Goal: Task Accomplishment & Management: Manage account settings

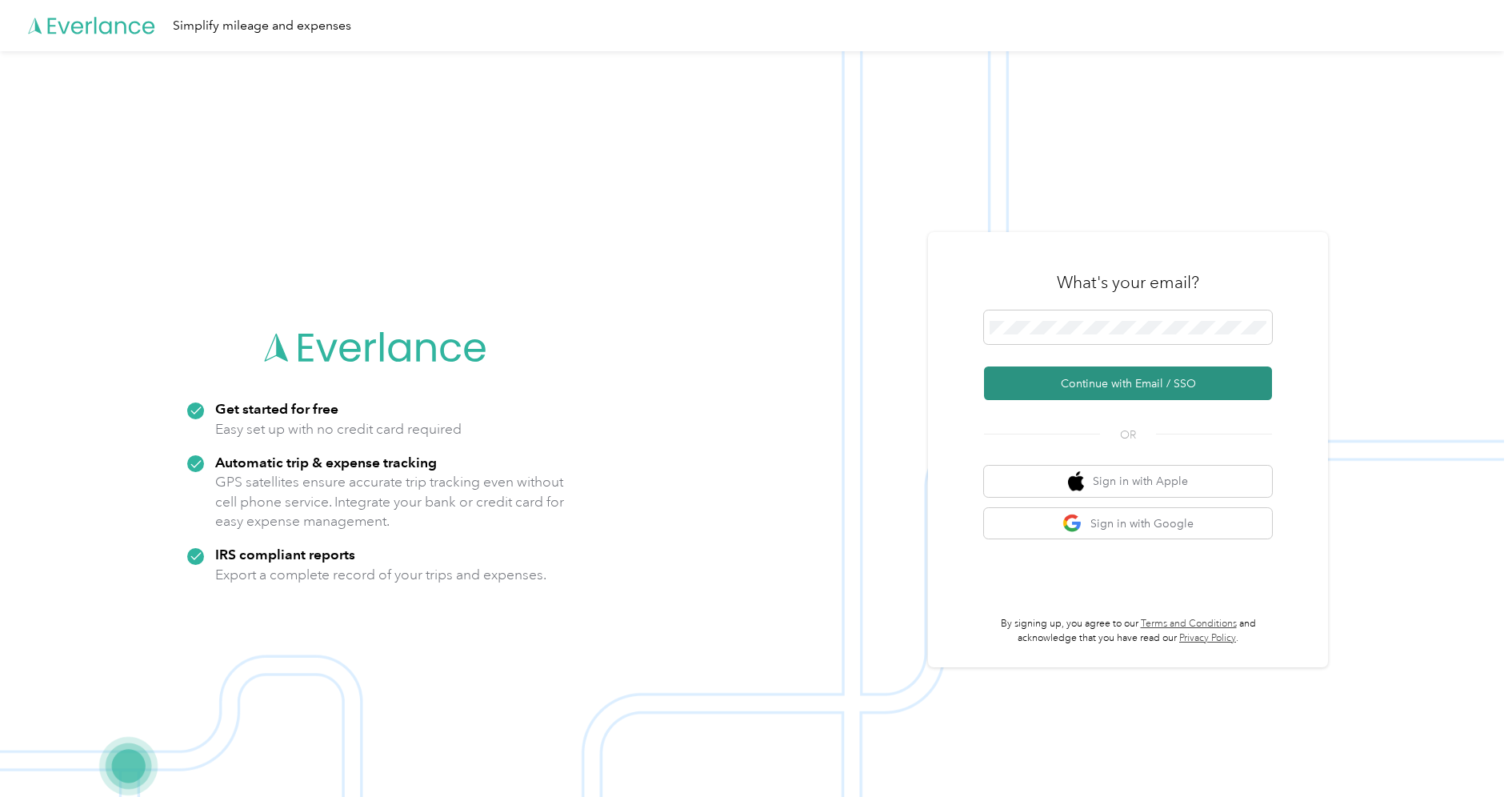
click at [1135, 386] on button "Continue with Email / SSO" at bounding box center [1128, 382] width 288 height 34
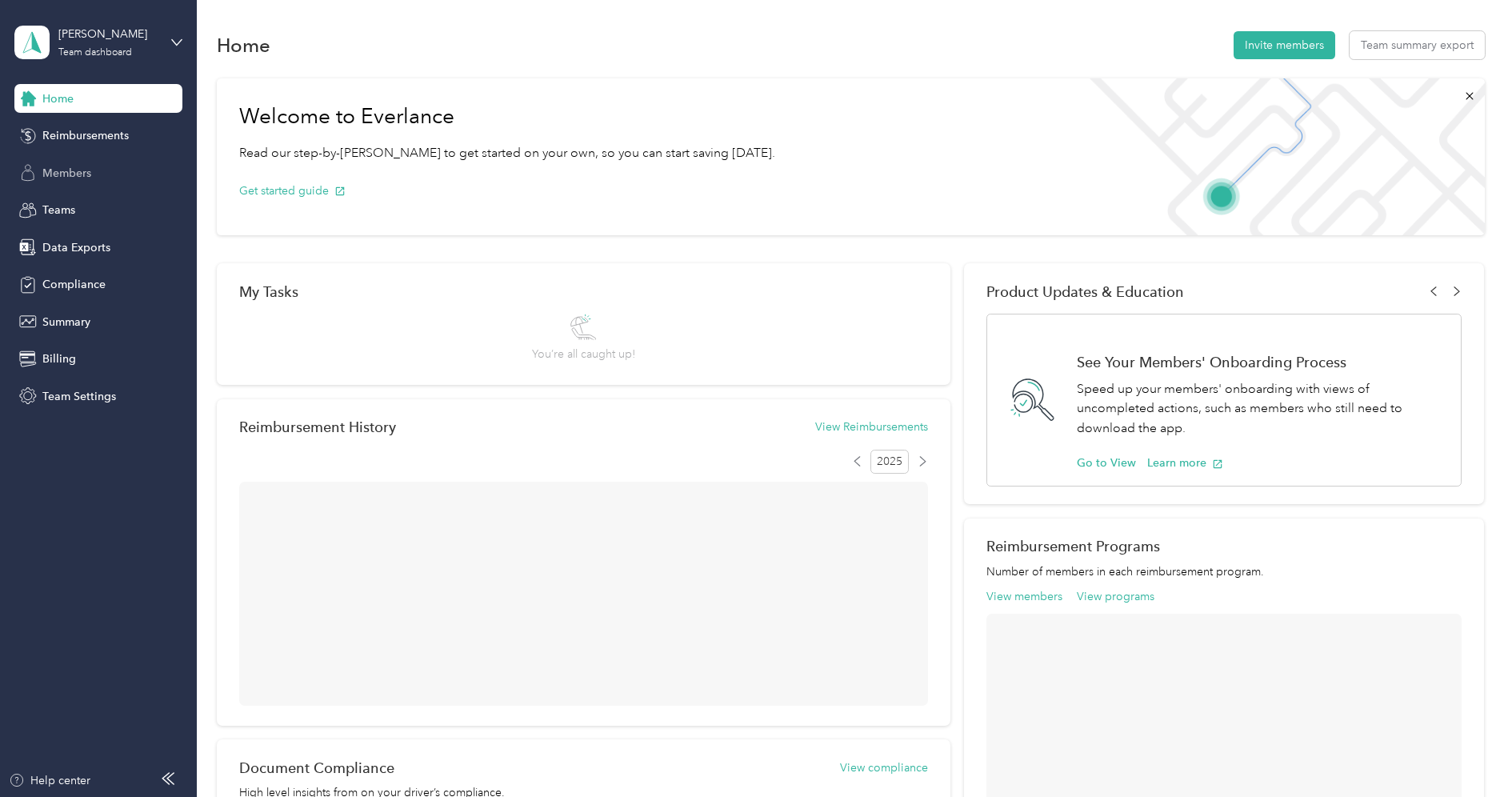
click at [108, 183] on div "Members" at bounding box center [98, 172] width 168 height 28
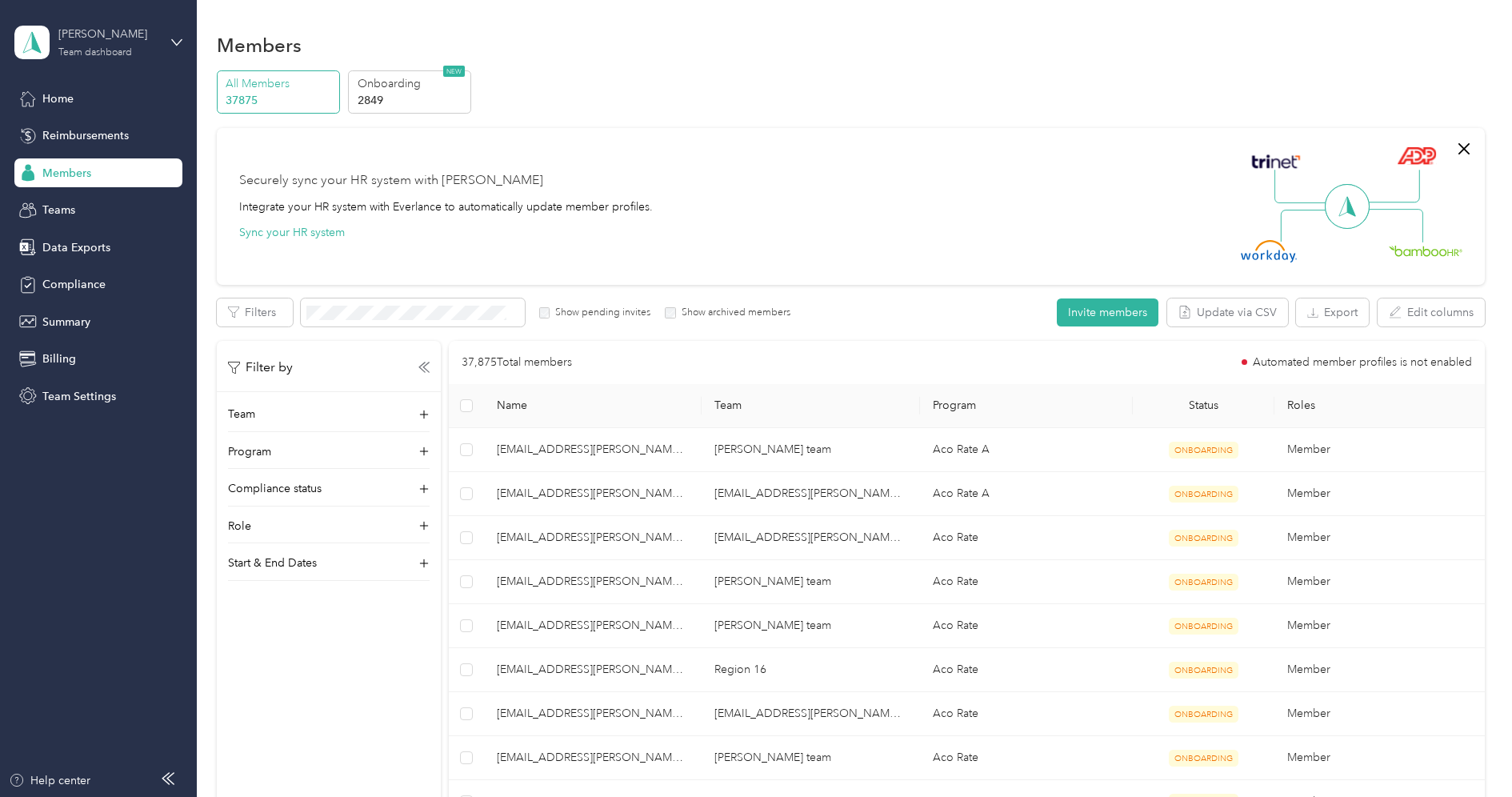
click at [87, 46] on div "[PERSON_NAME] Team dashboard" at bounding box center [109, 41] width 100 height 32
click at [92, 205] on div "Log out" at bounding box center [228, 204] width 405 height 28
